Goal: Task Accomplishment & Management: Complete application form

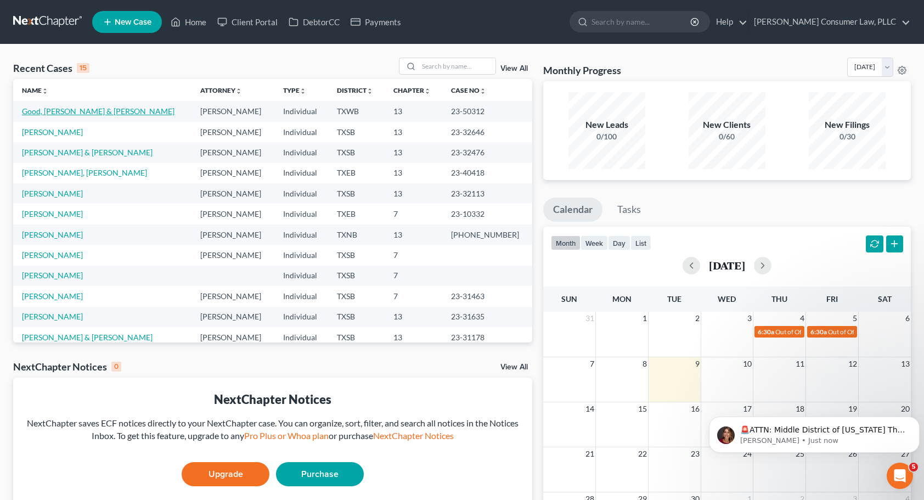
click at [60, 111] on link "Good, [PERSON_NAME] & [PERSON_NAME]" at bounding box center [98, 110] width 152 height 9
select select "4"
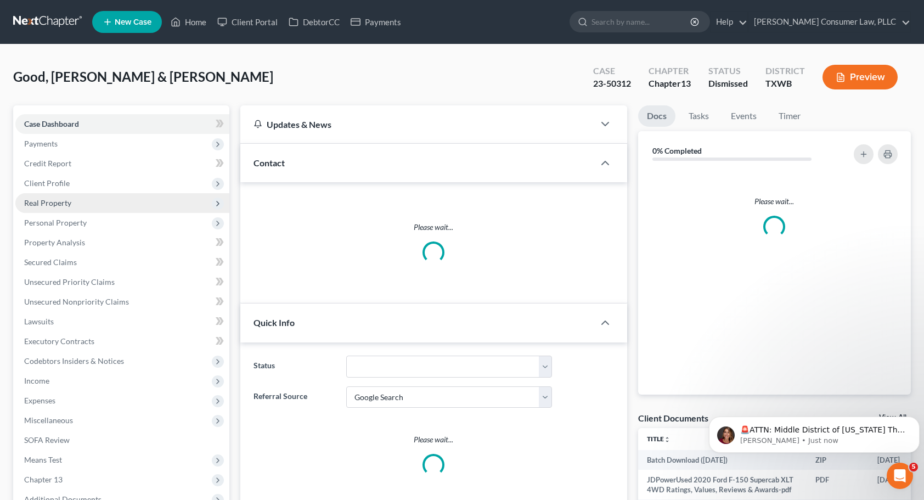
click at [101, 205] on span "Real Property" at bounding box center [122, 203] width 214 height 20
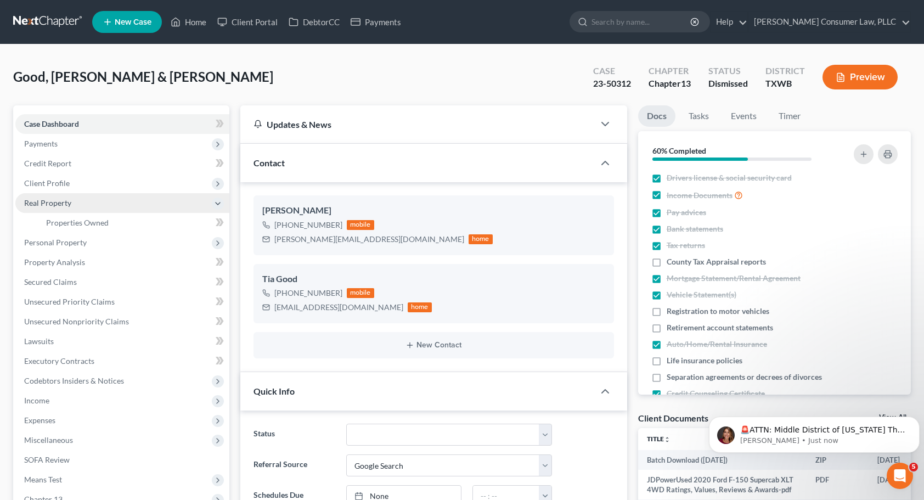
scroll to position [1191, 0]
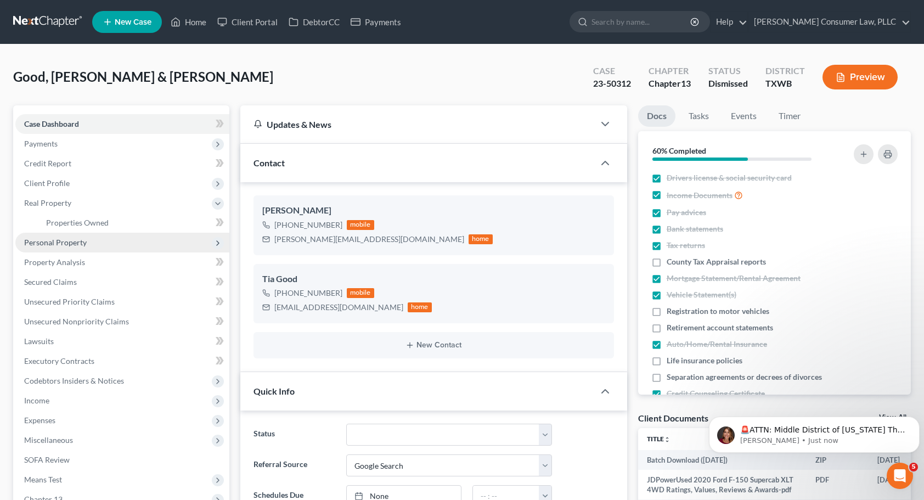
click at [95, 247] on span "Personal Property" at bounding box center [122, 243] width 214 height 20
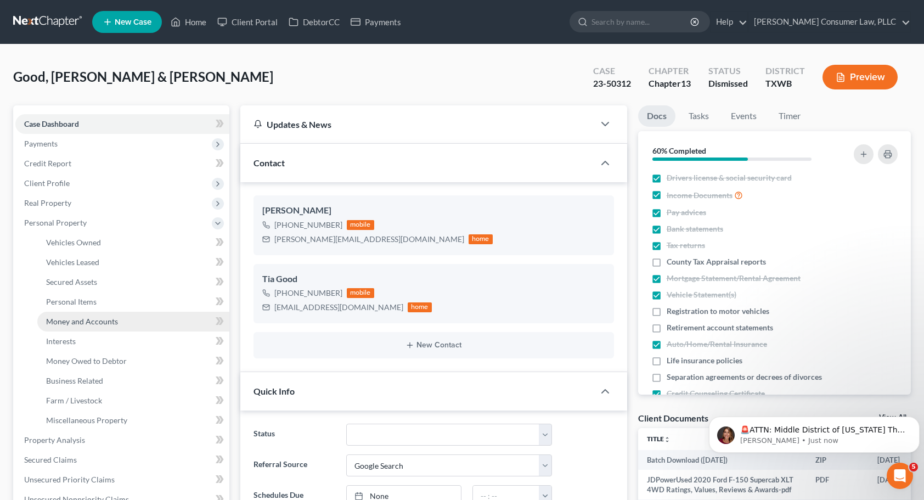
click at [121, 318] on link "Money and Accounts" at bounding box center [133, 322] width 192 height 20
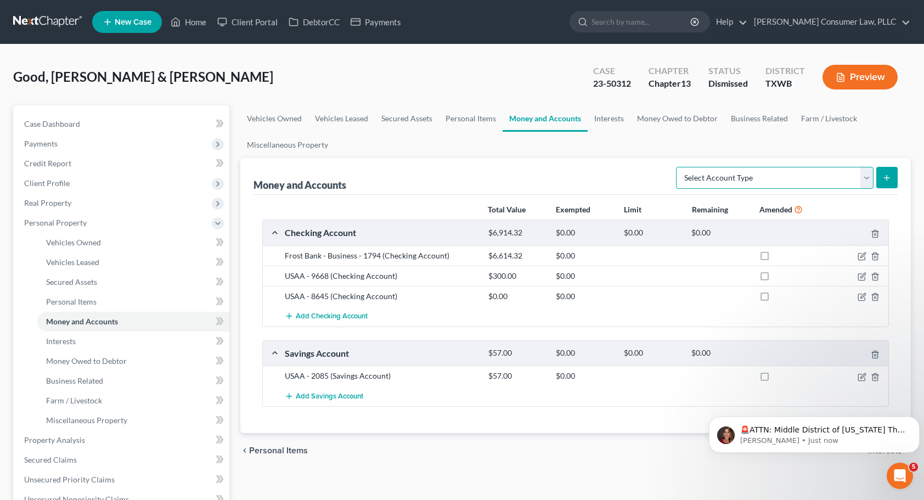
click at [863, 174] on select "Select Account Type Brokerage Cash on Hand Certificates of Deposit Checking Acc…" at bounding box center [774, 178] width 197 height 22
select select "other"
click at [678, 167] on select "Select Account Type Brokerage Cash on Hand Certificates of Deposit Checking Acc…" at bounding box center [774, 178] width 197 height 22
click at [887, 179] on icon "submit" at bounding box center [886, 177] width 9 height 9
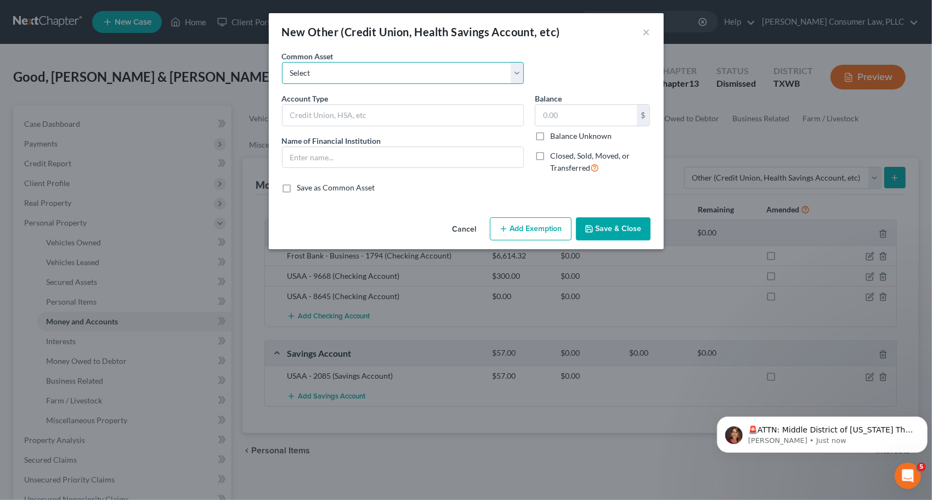
click at [518, 67] on select "Select Cash App Account Paypal P2P Money Transfer Services CashApp P2P Money Tr…" at bounding box center [403, 73] width 242 height 22
select select "6"
click at [282, 62] on select "Select Cash App Account Paypal P2P Money Transfer Services CashApp P2P Money Tr…" at bounding box center [403, 73] width 242 height 22
type input "Venmo/P2P Money Transfer Services"
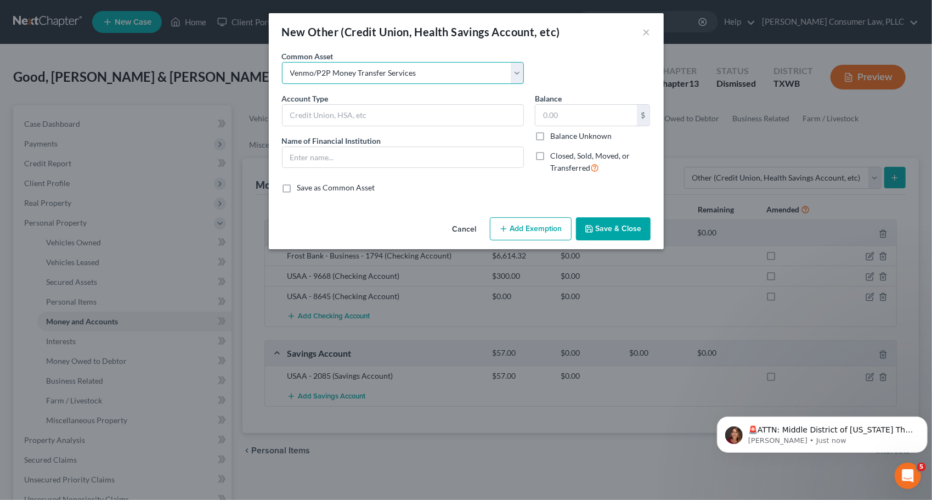
type input "0"
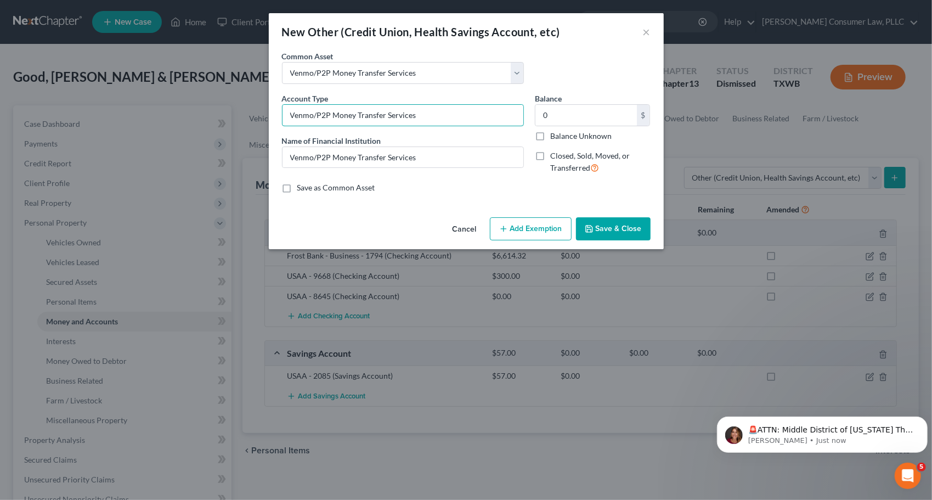
drag, startPoint x: 446, startPoint y: 118, endPoint x: 359, endPoint y: 135, distance: 89.4
click at [213, 105] on div "New Other (Credit Union, Health Savings Account, etc) × An exemption set must f…" at bounding box center [466, 250] width 932 height 500
click at [469, 228] on button "Cancel" at bounding box center [465, 229] width 42 height 22
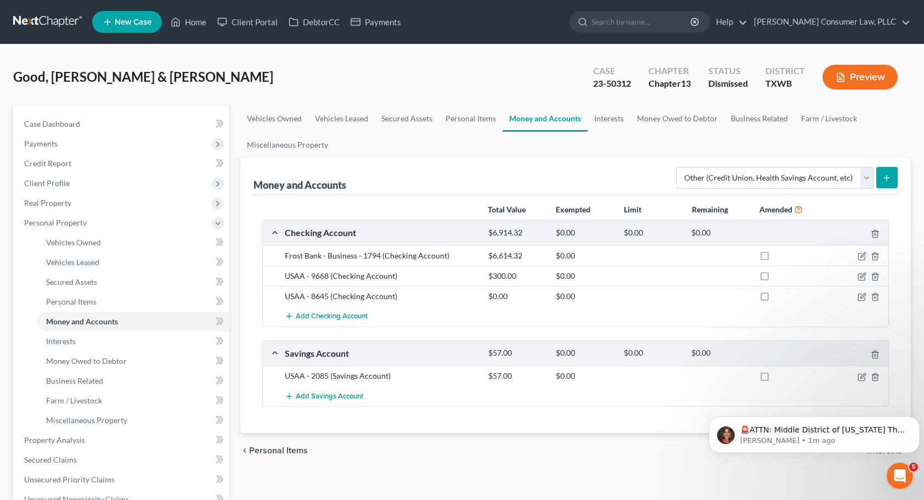
click at [460, 80] on div "Good, [PERSON_NAME] & [PERSON_NAME] Upgraded Case 23-50312 Chapter Chapter 13 S…" at bounding box center [461, 82] width 897 height 48
click at [456, 118] on link "Personal Items" at bounding box center [471, 118] width 64 height 26
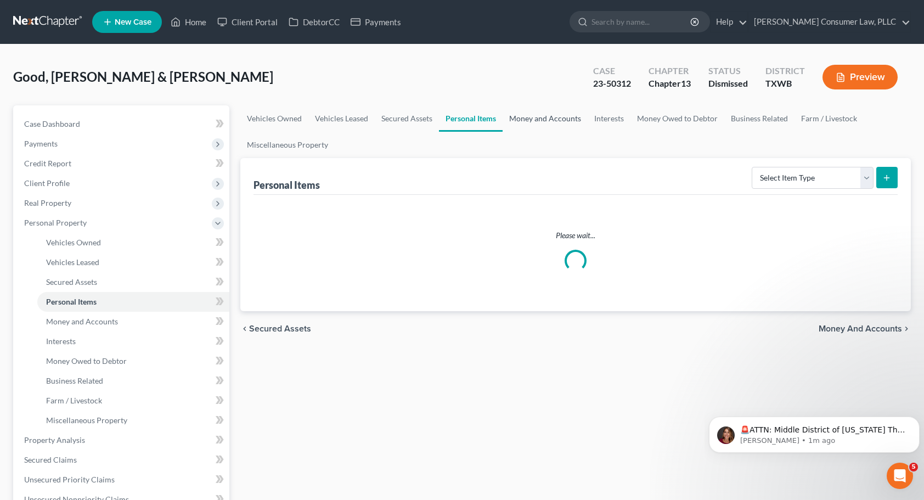
click at [548, 128] on link "Money and Accounts" at bounding box center [544, 118] width 85 height 26
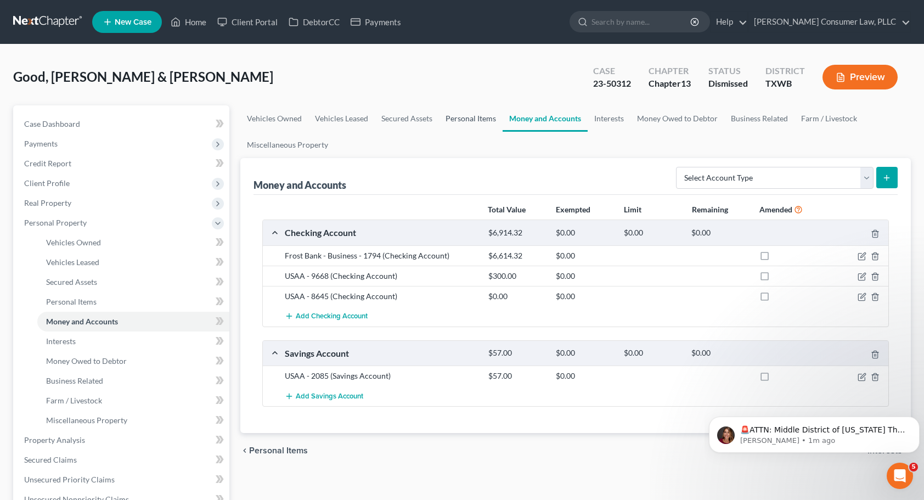
click at [478, 121] on link "Personal Items" at bounding box center [471, 118] width 64 height 26
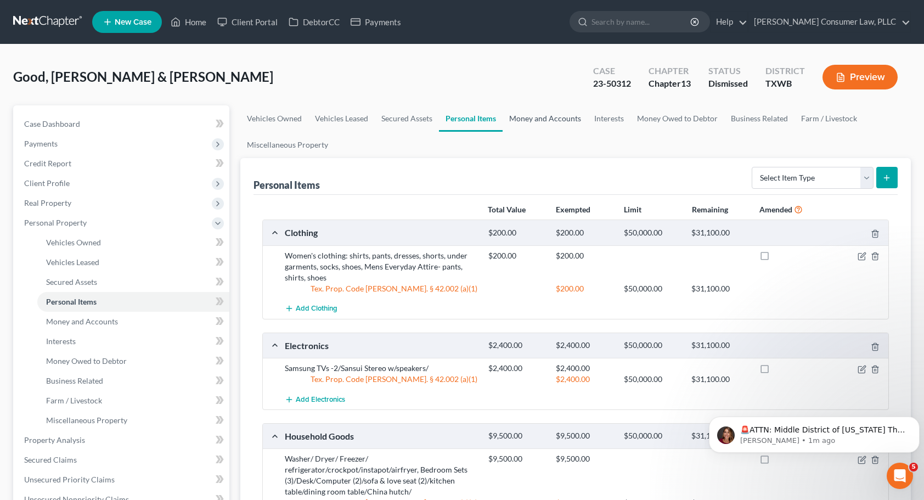
click at [565, 115] on link "Money and Accounts" at bounding box center [544, 118] width 85 height 26
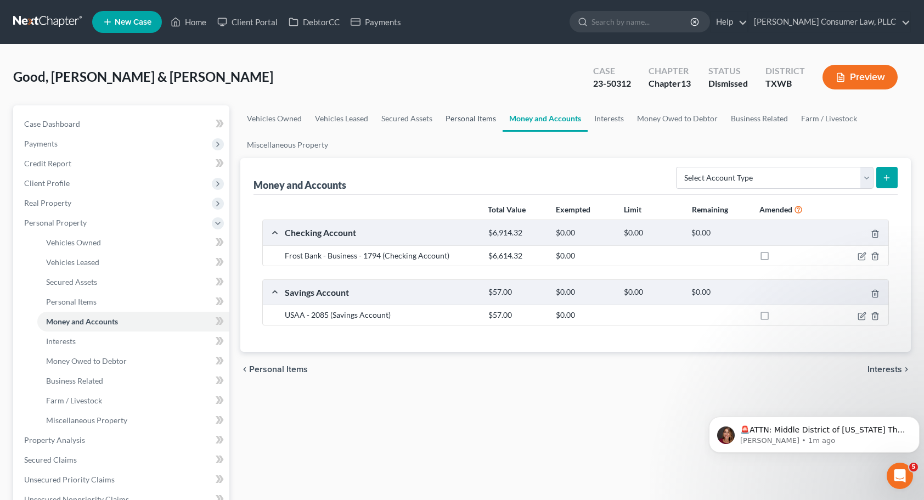
click at [471, 124] on link "Personal Items" at bounding box center [471, 118] width 64 height 26
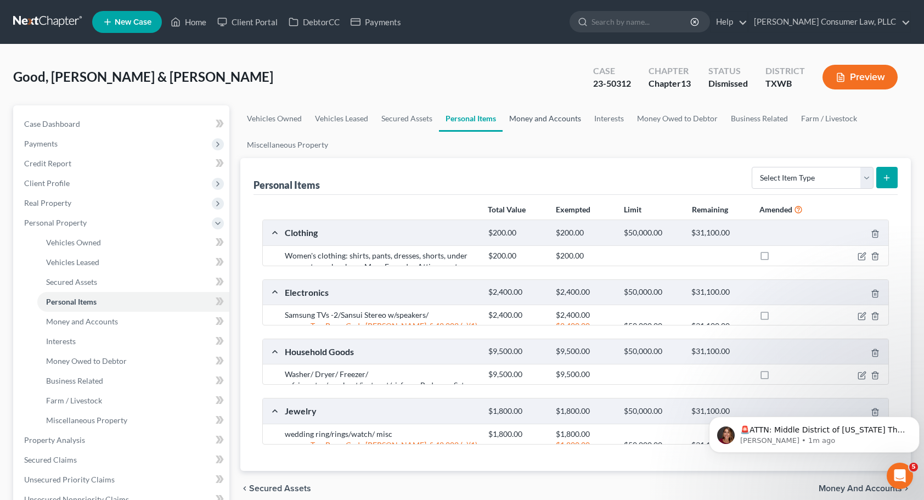
click at [530, 116] on link "Money and Accounts" at bounding box center [544, 118] width 85 height 26
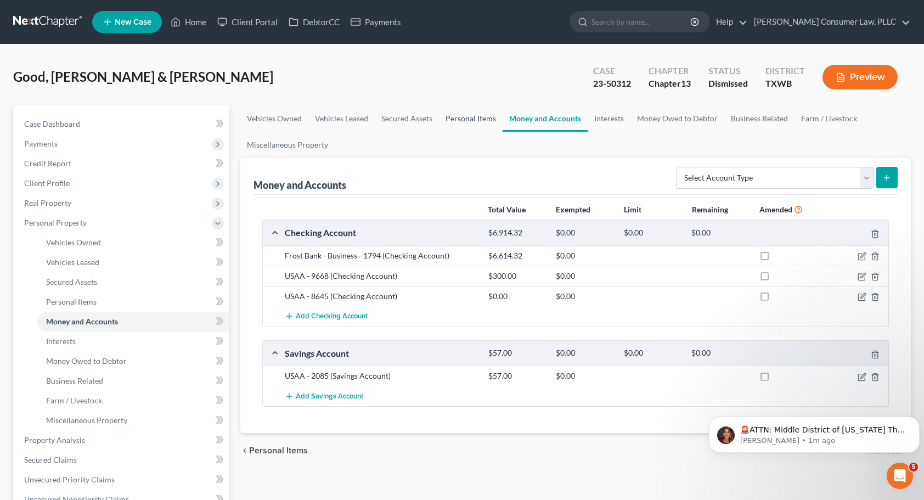
drag, startPoint x: 465, startPoint y: 115, endPoint x: 499, endPoint y: 115, distance: 34.6
click at [465, 115] on link "Personal Items" at bounding box center [471, 118] width 64 height 26
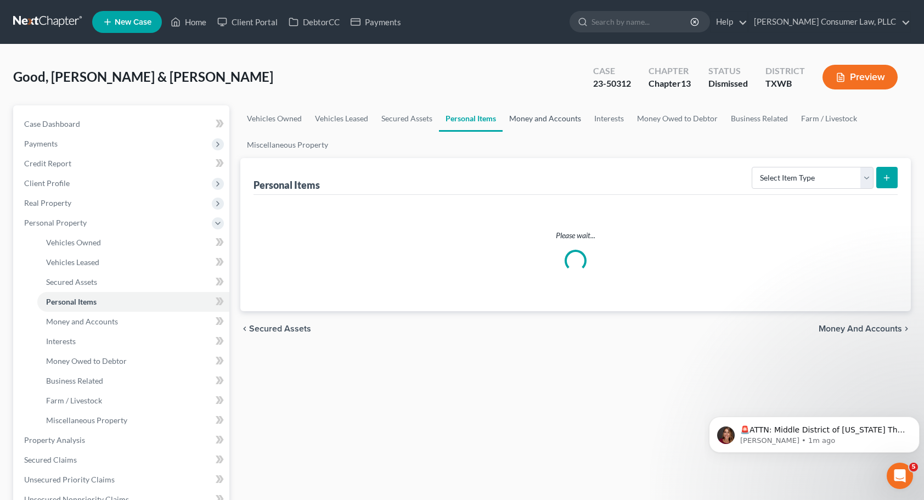
click at [522, 115] on link "Money and Accounts" at bounding box center [544, 118] width 85 height 26
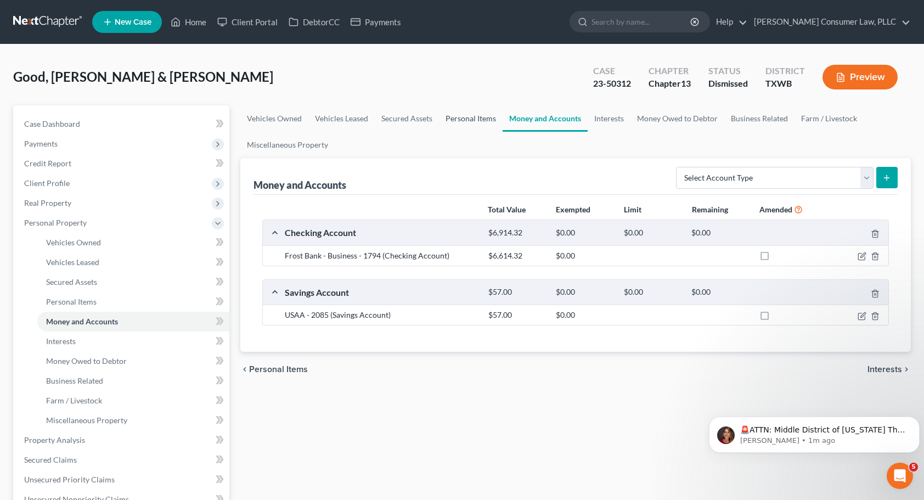
click at [474, 118] on link "Personal Items" at bounding box center [471, 118] width 64 height 26
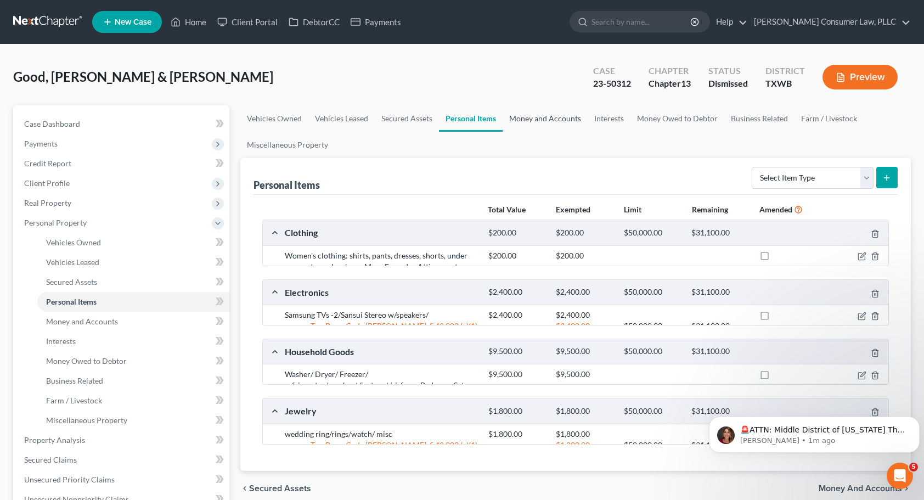
click at [537, 121] on link "Money and Accounts" at bounding box center [544, 118] width 85 height 26
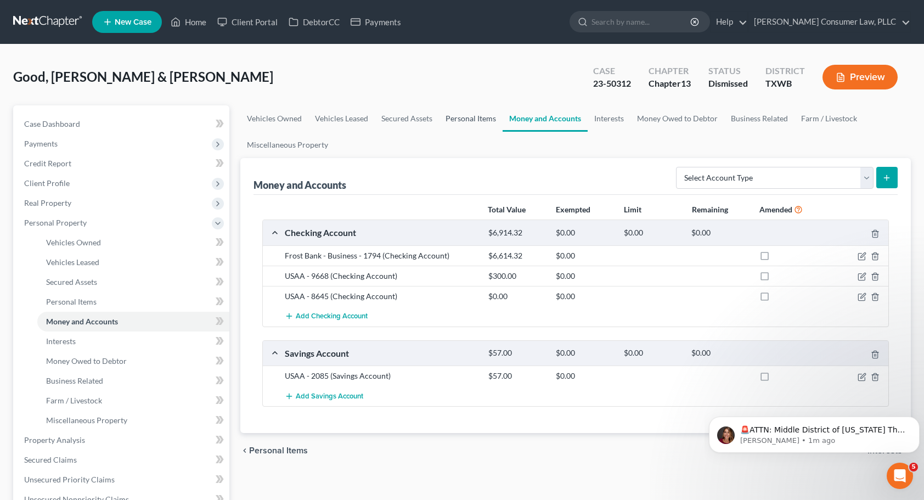
click at [458, 129] on link "Personal Items" at bounding box center [471, 118] width 64 height 26
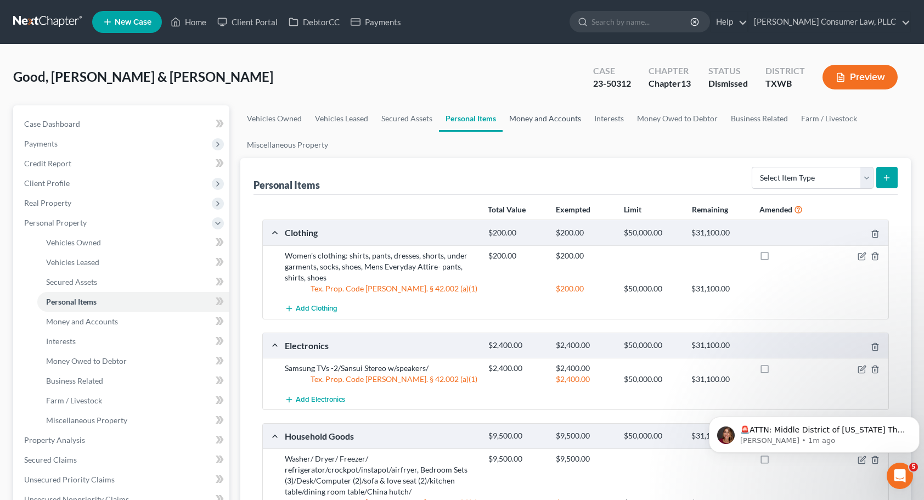
click at [540, 110] on link "Money and Accounts" at bounding box center [544, 118] width 85 height 26
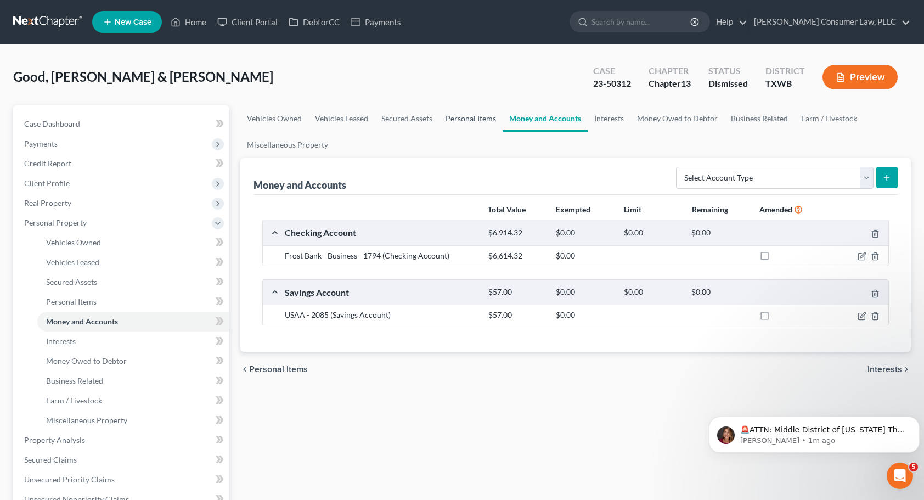
click at [473, 114] on link "Personal Items" at bounding box center [471, 118] width 64 height 26
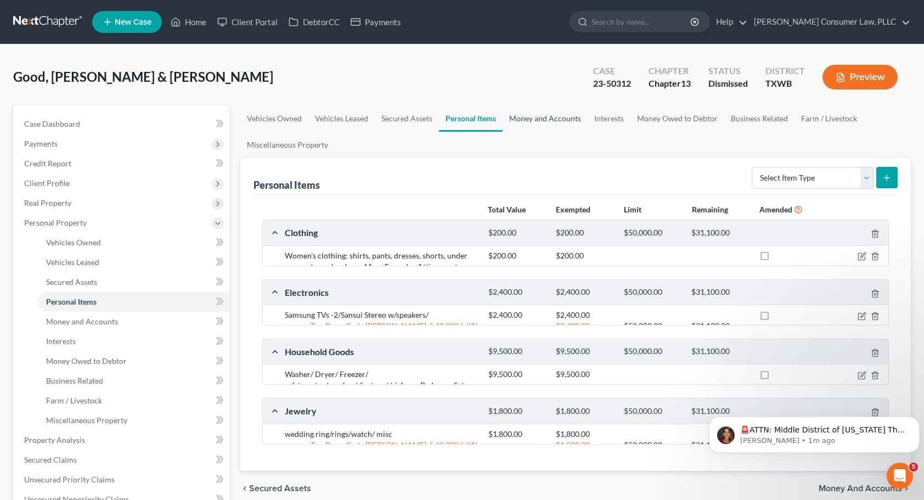
click at [548, 123] on link "Money and Accounts" at bounding box center [544, 118] width 85 height 26
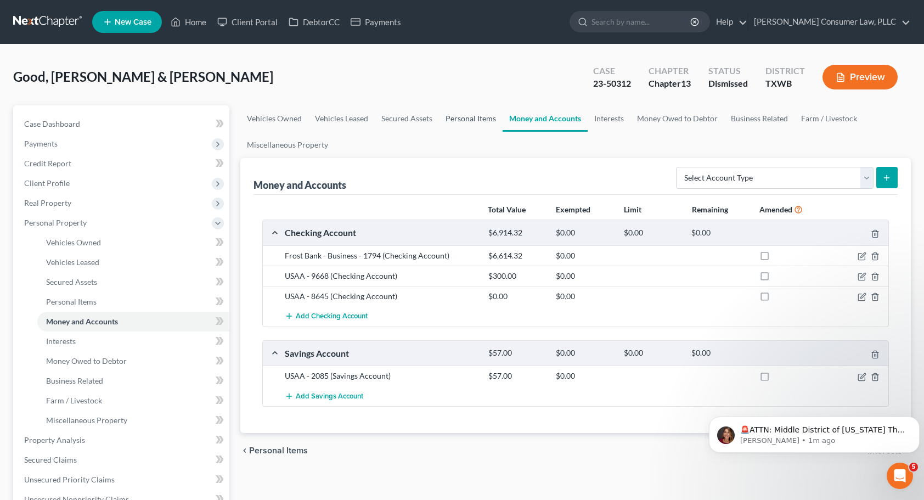
click at [487, 125] on link "Personal Items" at bounding box center [471, 118] width 64 height 26
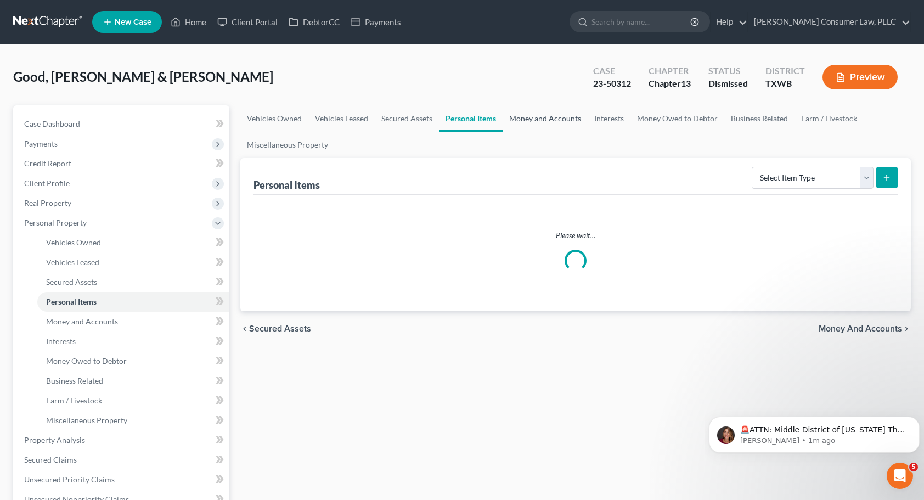
click at [551, 117] on link "Money and Accounts" at bounding box center [544, 118] width 85 height 26
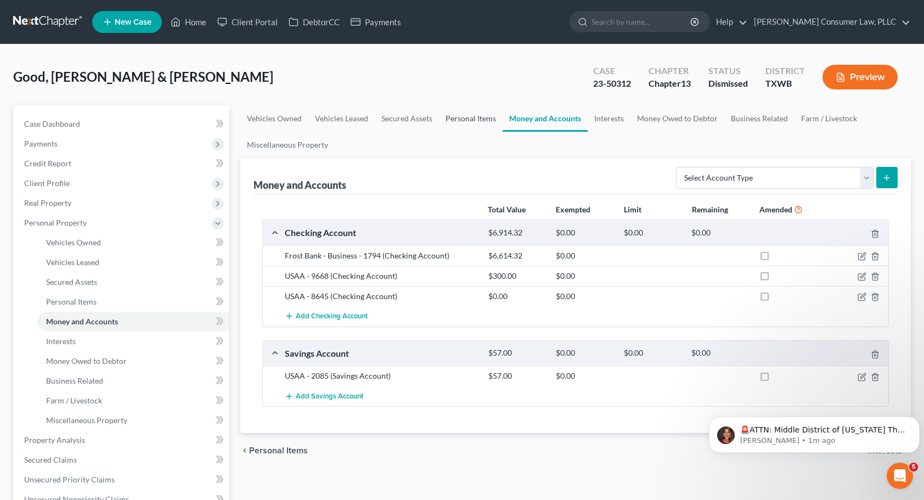
click at [460, 116] on link "Personal Items" at bounding box center [471, 118] width 64 height 26
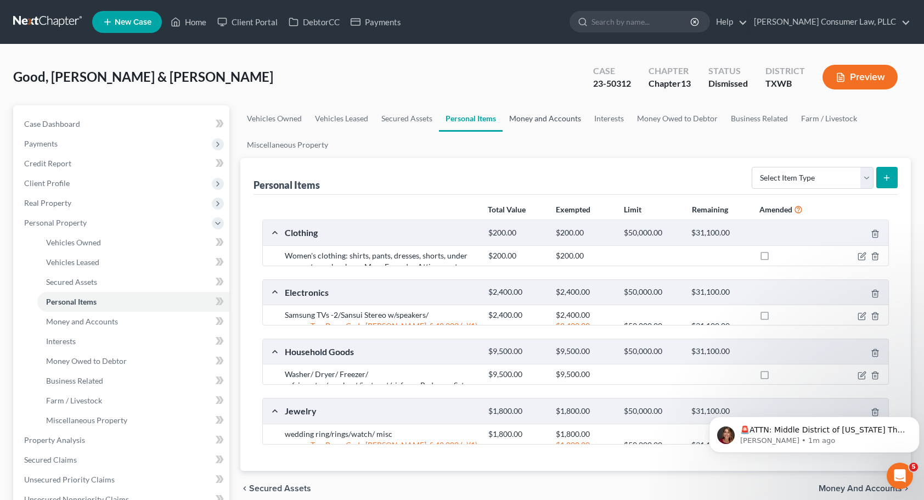
click at [534, 116] on link "Money and Accounts" at bounding box center [544, 118] width 85 height 26
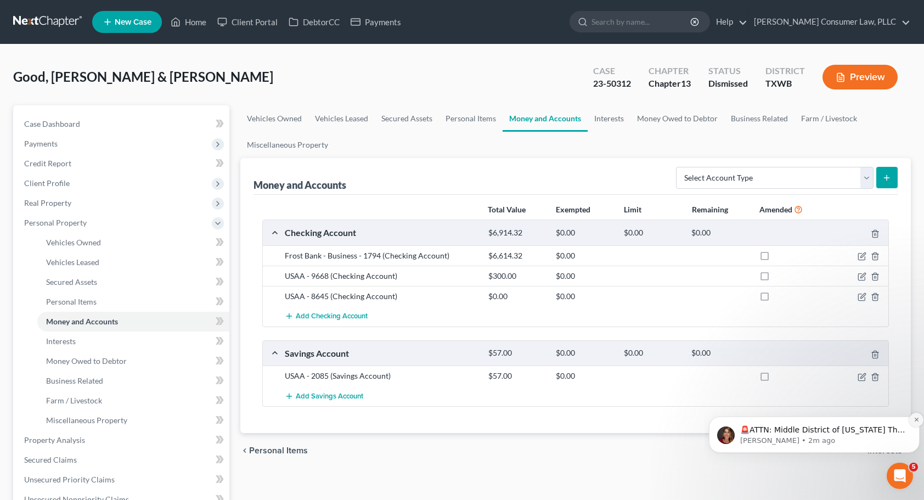
click at [914, 421] on icon "Dismiss notification" at bounding box center [916, 419] width 6 height 6
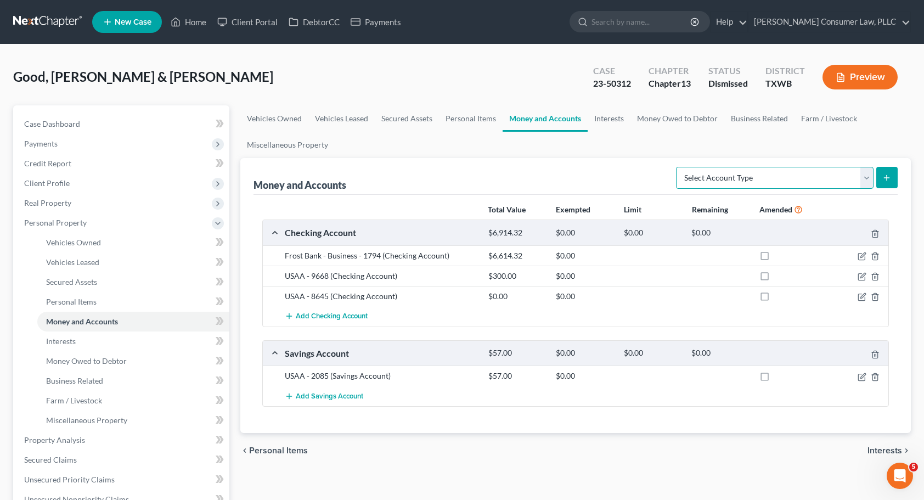
click at [867, 179] on select "Select Account Type Brokerage Cash on Hand Certificates of Deposit Checking Acc…" at bounding box center [774, 178] width 197 height 22
click at [678, 167] on select "Select Account Type Brokerage Cash on Hand Certificates of Deposit Checking Acc…" at bounding box center [774, 178] width 197 height 22
click at [872, 174] on select "Select Account Type Brokerage Cash on Hand Certificates of Deposit Checking Acc…" at bounding box center [774, 178] width 197 height 22
select select "other"
click at [678, 167] on select "Select Account Type Brokerage Cash on Hand Certificates of Deposit Checking Acc…" at bounding box center [774, 178] width 197 height 22
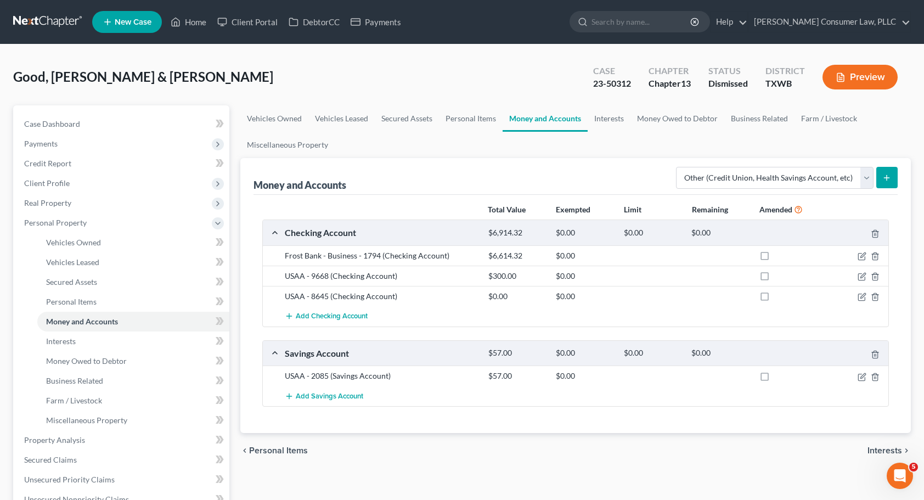
click at [883, 179] on icon "submit" at bounding box center [886, 177] width 9 height 9
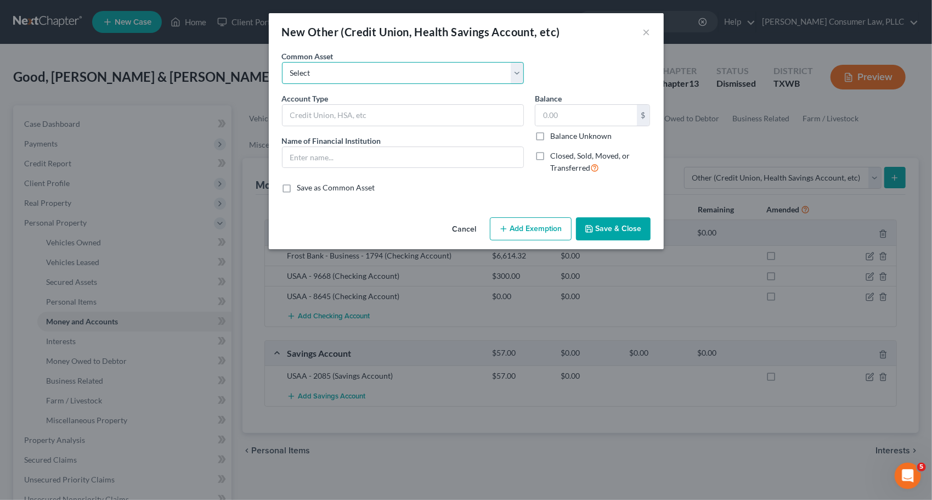
click at [518, 75] on select "Select Cash App Account Paypal P2P Money Transfer Services CashApp P2P Money Tr…" at bounding box center [403, 73] width 242 height 22
select select "10"
click at [282, 62] on select "Select Cash App Account Paypal P2P Money Transfer Services CashApp P2P Money Tr…" at bounding box center [403, 73] width 242 height 22
type input "PayPal/P2P Money Transfer Services"
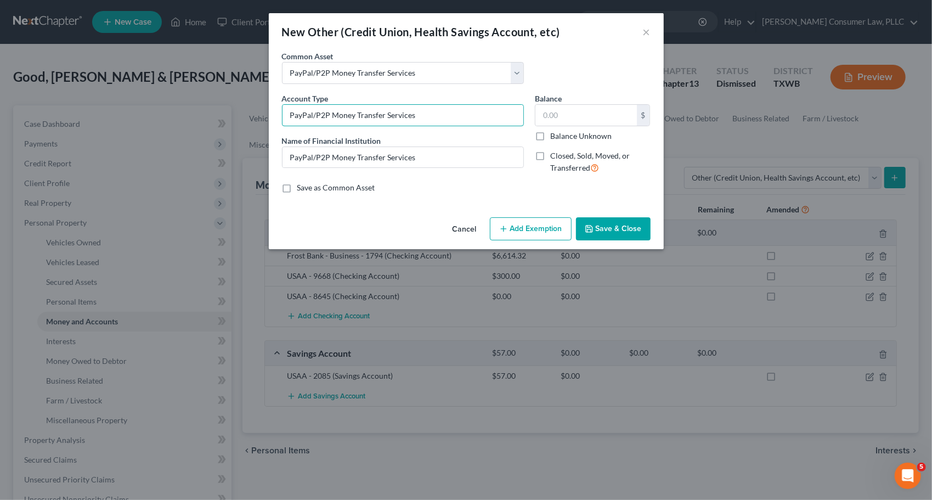
drag, startPoint x: 460, startPoint y: 116, endPoint x: 214, endPoint y: 95, distance: 246.1
click at [214, 95] on div "New Other (Credit Union, Health Savings Account, etc) × An exemption set must f…" at bounding box center [466, 250] width 932 height 500
click at [467, 237] on button "Cancel" at bounding box center [465, 229] width 42 height 22
